Goal: Task Accomplishment & Management: Manage account settings

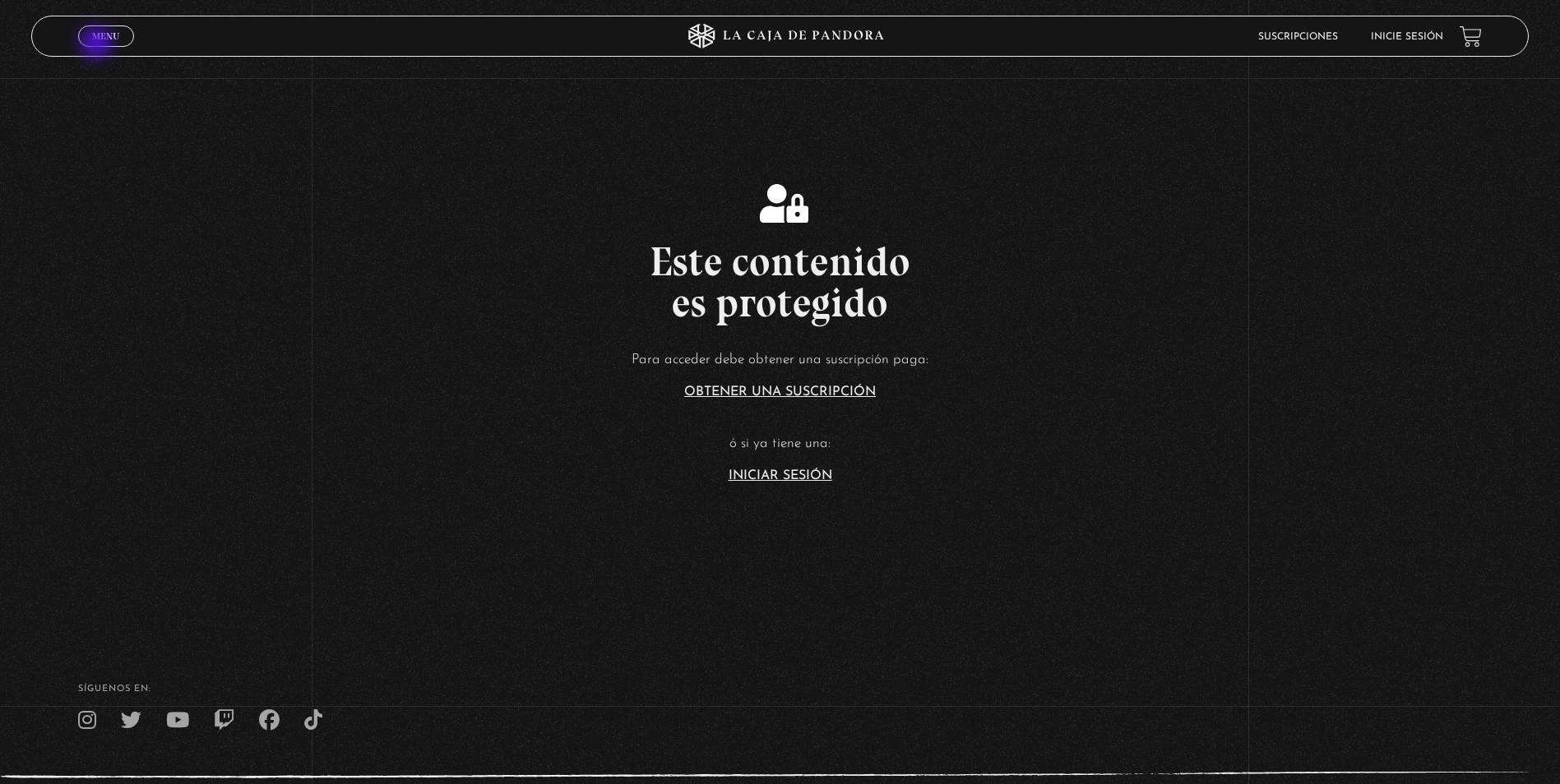
click at [98, 45] on link "Menu Cerrar" at bounding box center [105, 36] width 56 height 21
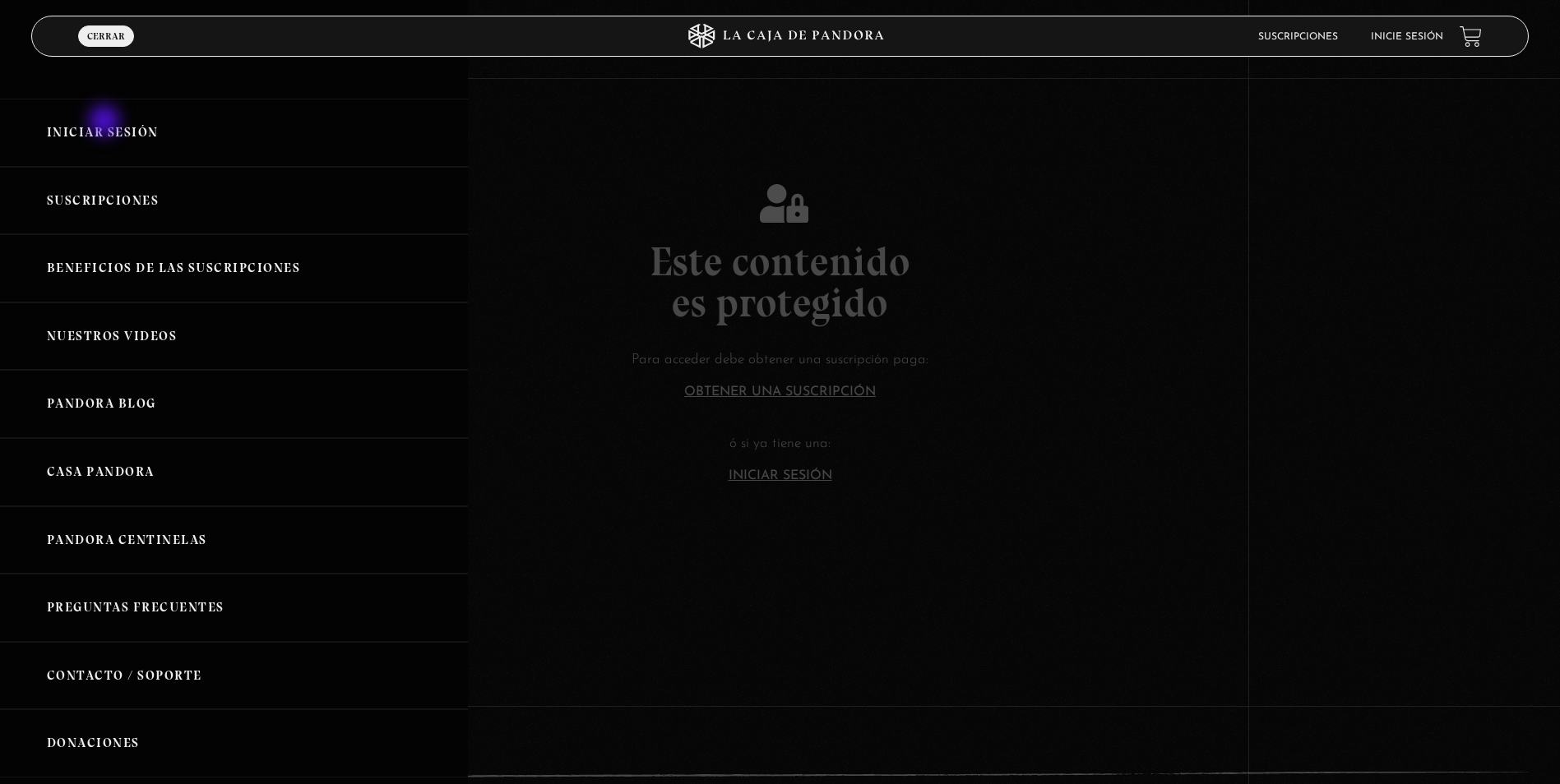
click at [106, 124] on link "Iniciar Sesión" at bounding box center [234, 132] width 468 height 69
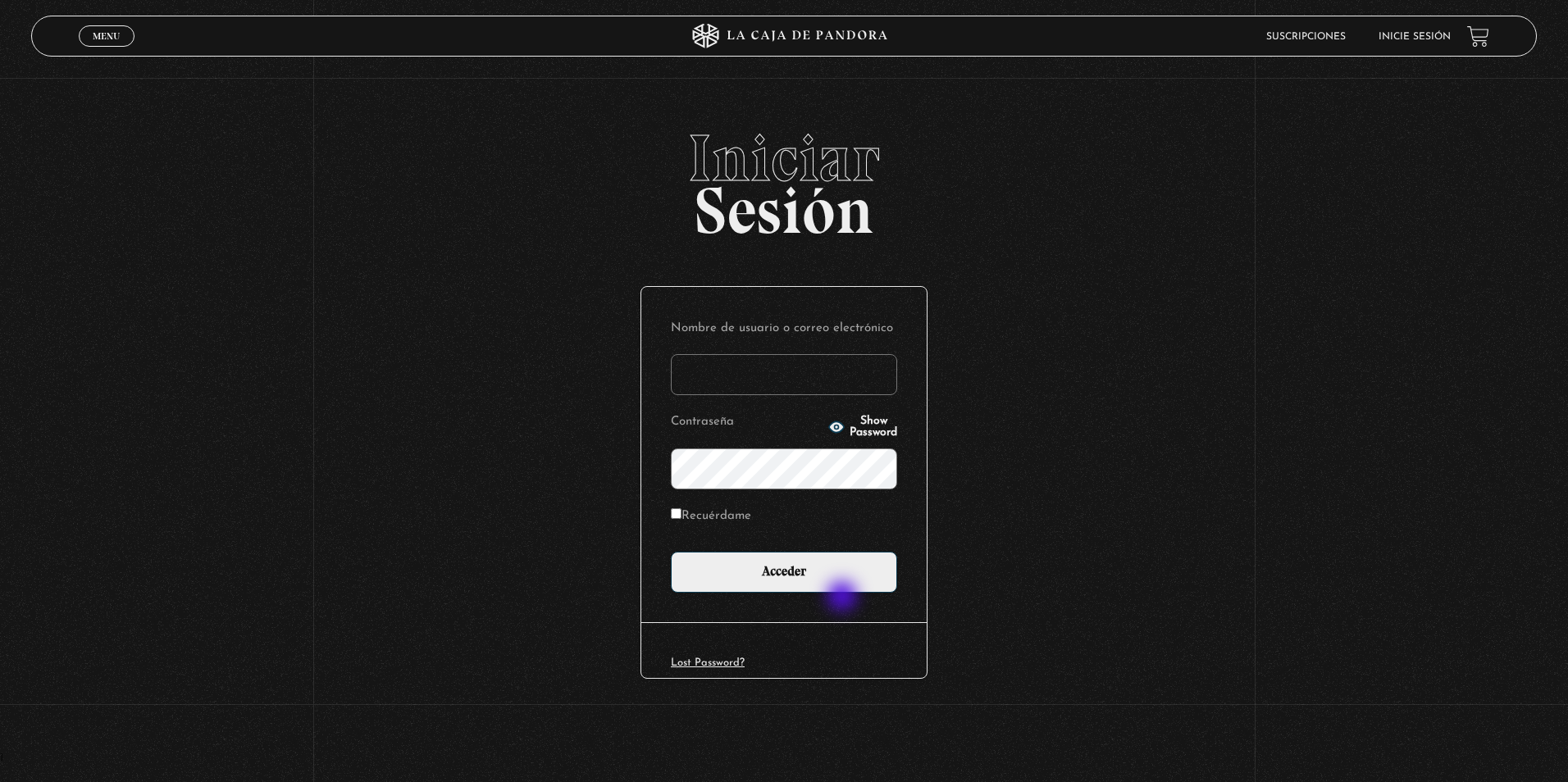
type input "khbrizuela@gmail.com"
click at [844, 594] on div "Nombre de usuario o correo electrónico khbrizuela@gmail.com Contraseña Show Pas…" at bounding box center [784, 455] width 285 height 336
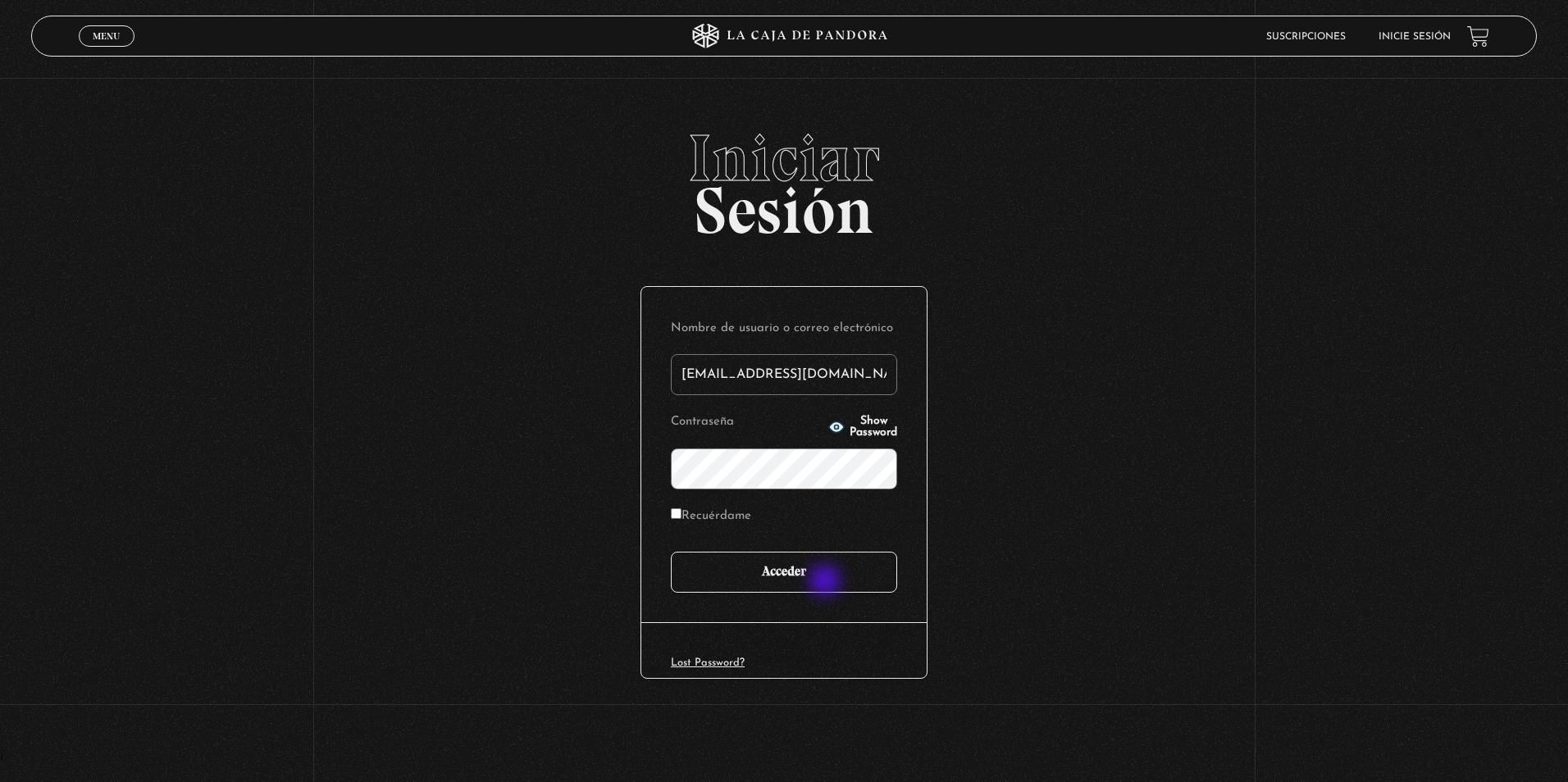
click at [827, 582] on input "Acceder" at bounding box center [784, 572] width 226 height 41
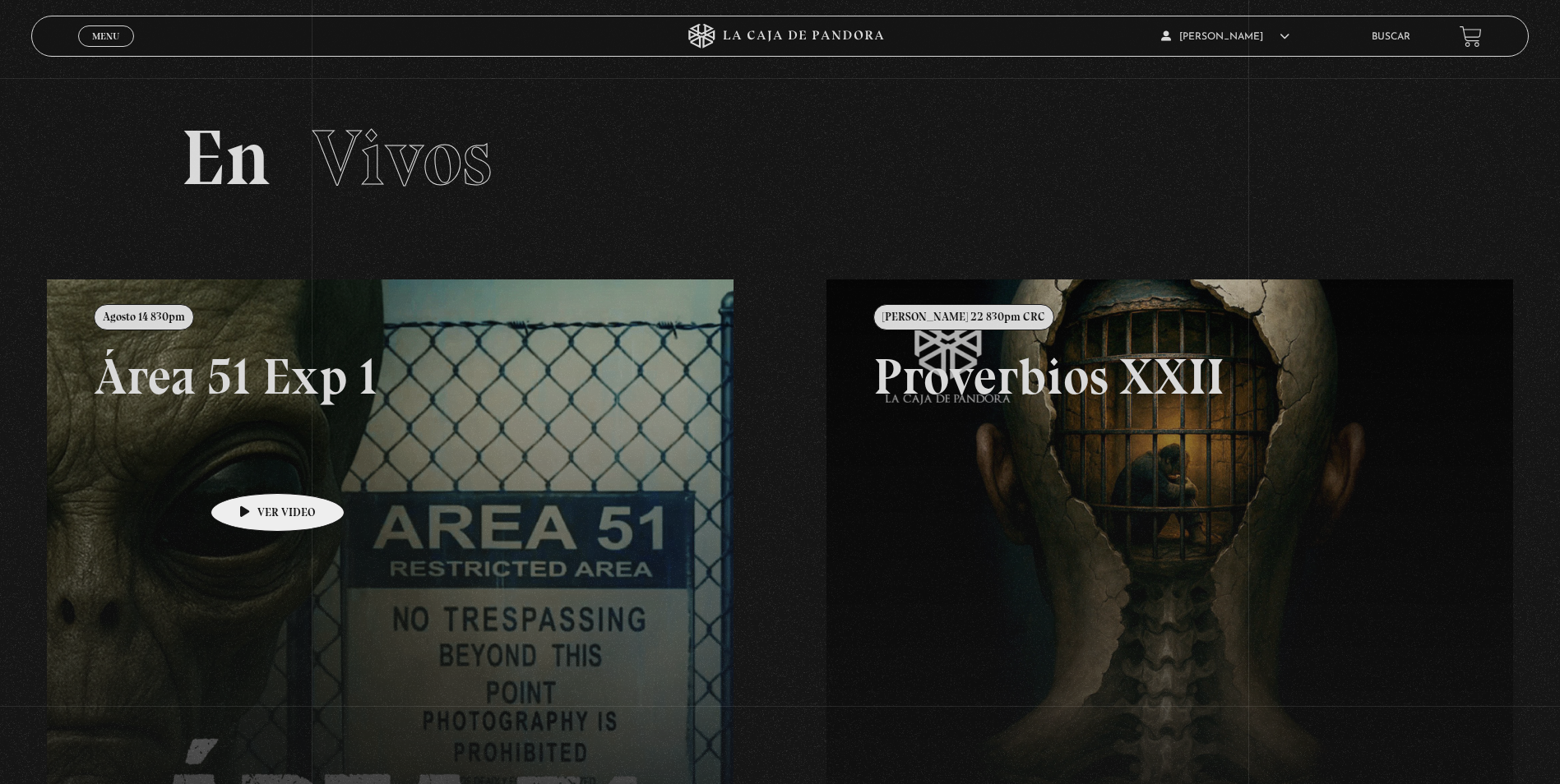
click at [250, 470] on link at bounding box center [826, 672] width 1560 height 784
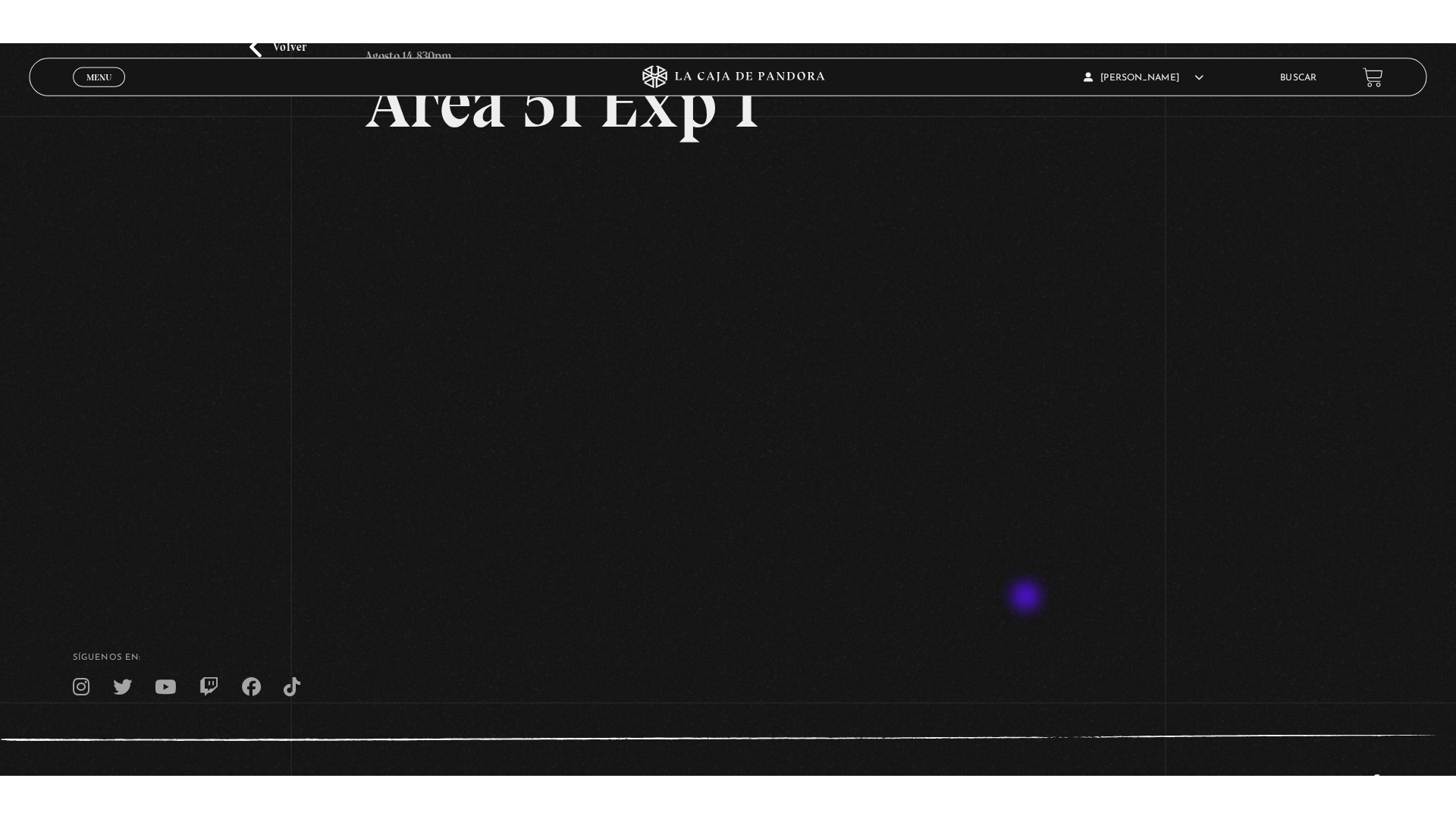
scroll to position [139, 0]
